Goal: Complete application form

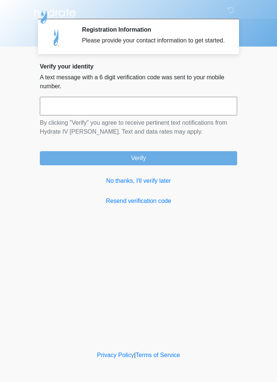
click at [155, 185] on link "No thanks, I'll verify later" at bounding box center [138, 180] width 197 height 9
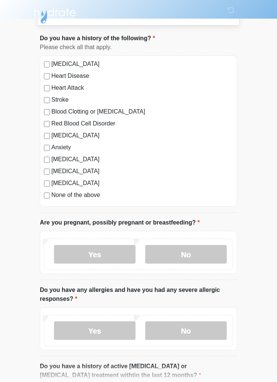
scroll to position [38, 0]
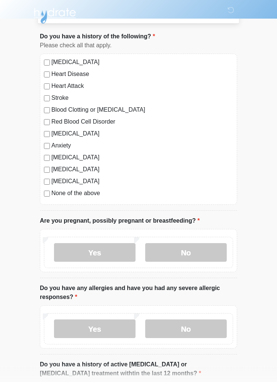
click at [52, 134] on label "[MEDICAL_DATA]" at bounding box center [141, 133] width 181 height 9
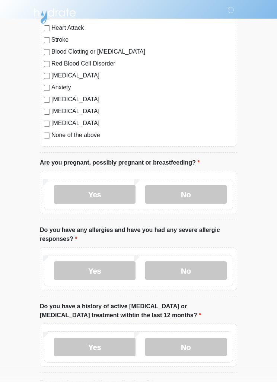
scroll to position [97, 0]
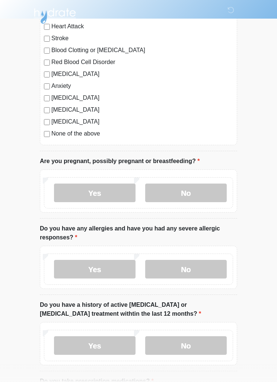
click at [205, 192] on label "No" at bounding box center [185, 192] width 81 height 19
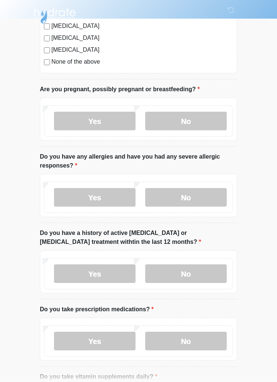
scroll to position [170, 0]
click at [207, 195] on label "No" at bounding box center [185, 196] width 81 height 19
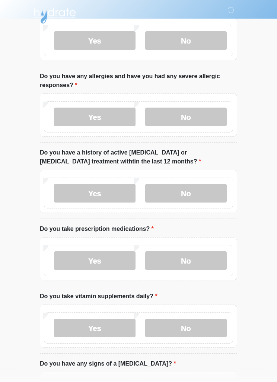
click at [209, 192] on label "No" at bounding box center [185, 193] width 81 height 19
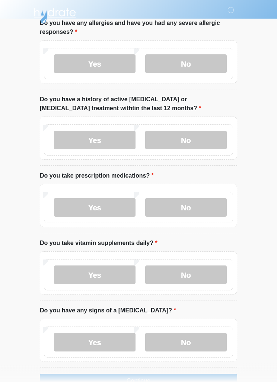
scroll to position [303, 0]
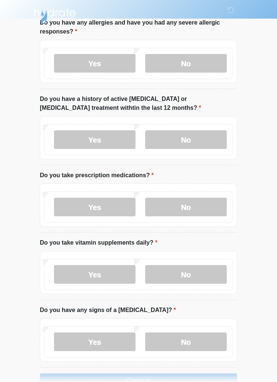
click at [121, 207] on label "Yes" at bounding box center [94, 206] width 81 height 19
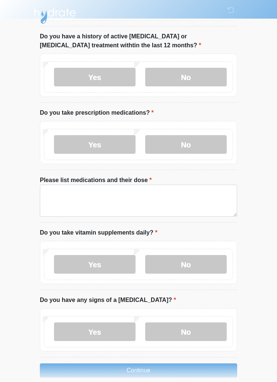
scroll to position [366, 0]
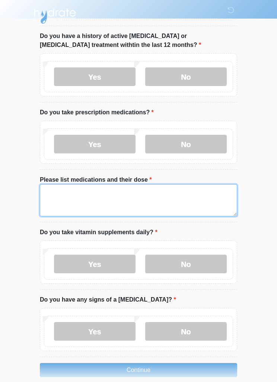
click at [184, 201] on textarea "Please list medications and their dose" at bounding box center [138, 200] width 197 height 32
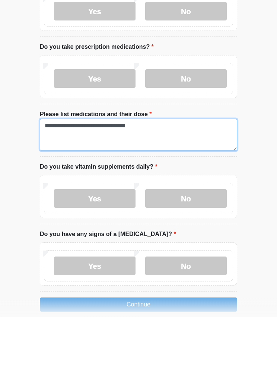
type textarea "**********"
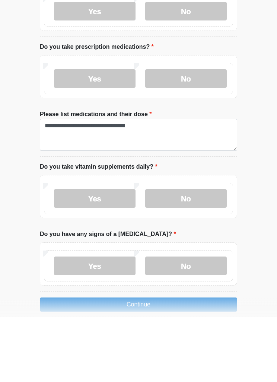
click at [105, 254] on label "Yes" at bounding box center [94, 263] width 81 height 19
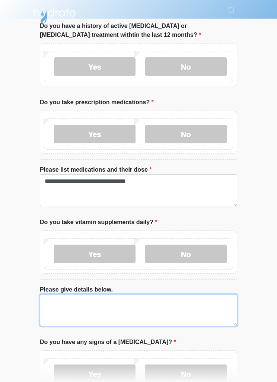
click at [145, 315] on textarea "Please give details below." at bounding box center [138, 310] width 197 height 32
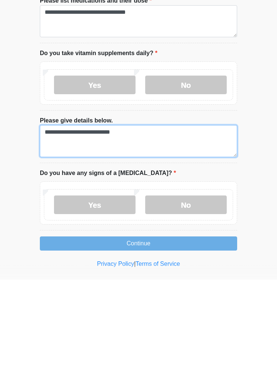
type textarea "**********"
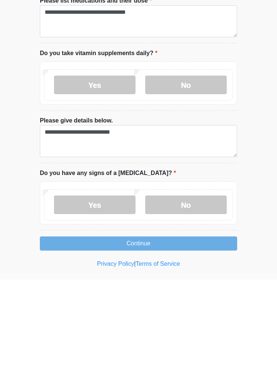
click at [200, 298] on label "No" at bounding box center [185, 307] width 81 height 19
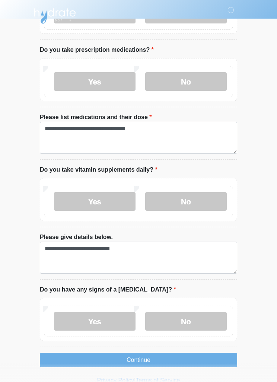
click at [192, 354] on button "Continue" at bounding box center [138, 360] width 197 height 14
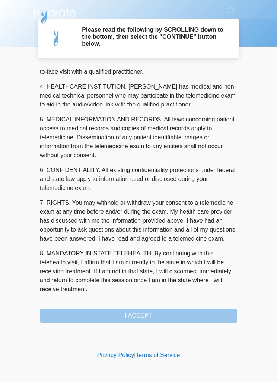
scroll to position [208, 0]
click at [171, 314] on button "I ACCEPT" at bounding box center [138, 315] width 197 height 14
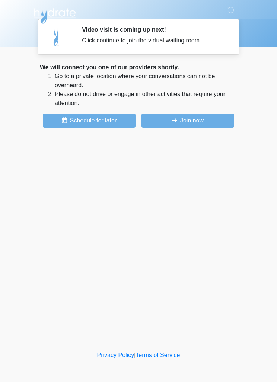
click at [215, 115] on button "Join now" at bounding box center [187, 120] width 93 height 14
